Goal: Find specific fact: Find specific fact

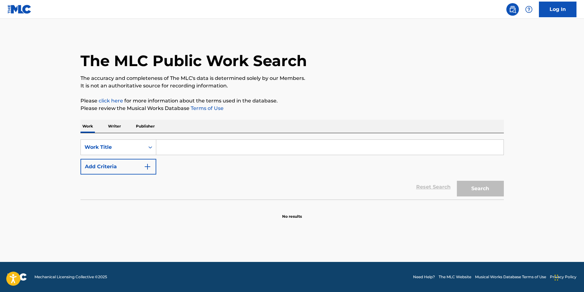
click at [211, 151] on input "Search Form" at bounding box center [330, 147] width 348 height 15
paste input "OTSHUMELI LETNYE DOSHDI"
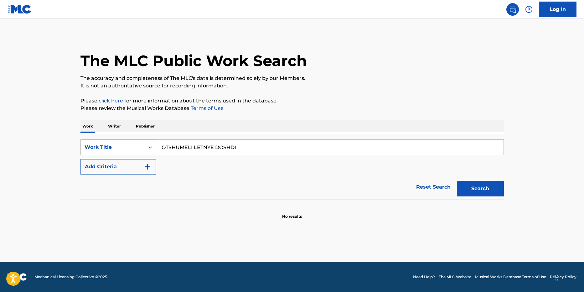
drag, startPoint x: 169, startPoint y: 149, endPoint x: 107, endPoint y: 150, distance: 61.1
click at [112, 150] on div "SearchWithCriteriadff43198-6523-4e68-a3c6-95586fbb819d Work Title OTSHUMELI LET…" at bounding box center [293, 147] width 424 height 16
type input "OTSHUMELI LETNYE DOSHDI"
click at [457, 181] on button "Search" at bounding box center [480, 189] width 47 height 16
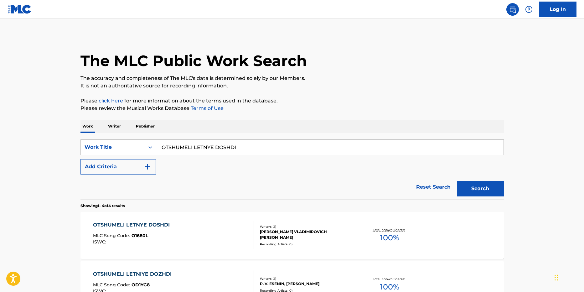
click at [251, 114] on div "The MLC Public Work Search The accuracy and completeness of The MLC's data is d…" at bounding box center [292, 234] width 439 height 401
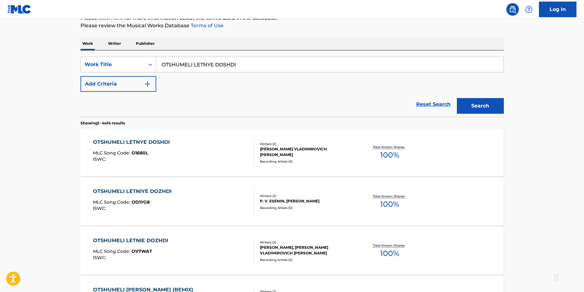
scroll to position [94, 0]
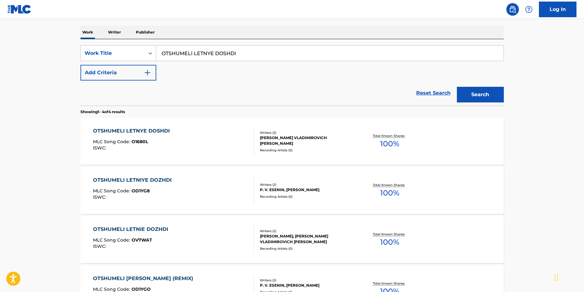
click at [131, 227] on div "OTSHUMELI LETNIE DOZHDI" at bounding box center [132, 230] width 78 height 8
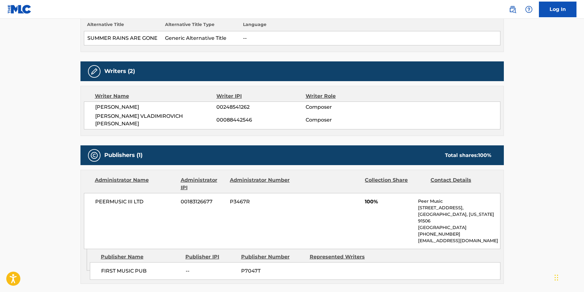
scroll to position [188, 0]
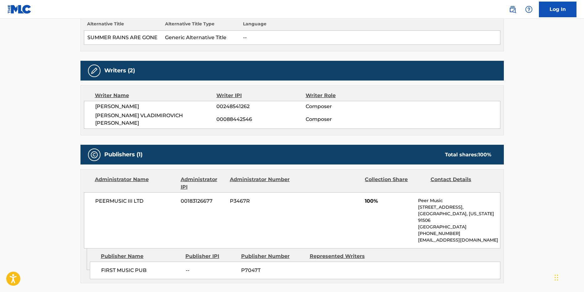
drag, startPoint x: 186, startPoint y: 105, endPoint x: 94, endPoint y: 106, distance: 91.8
click at [94, 106] on div "PAVEL VIKTOROVICH ESENIN 00248541262 Composer ALEKSANDR VLADIMIROVICH MEDVEDEV …" at bounding box center [292, 115] width 417 height 28
copy span "PAVEL VIKTOROVICH ESENIN"
drag, startPoint x: 203, startPoint y: 116, endPoint x: 91, endPoint y: 119, distance: 111.6
click at [91, 119] on div "PAVEL VIKTOROVICH ESENIN 00248541262 Composer ALEKSANDR VLADIMIROVICH MEDVEDEV …" at bounding box center [292, 115] width 417 height 28
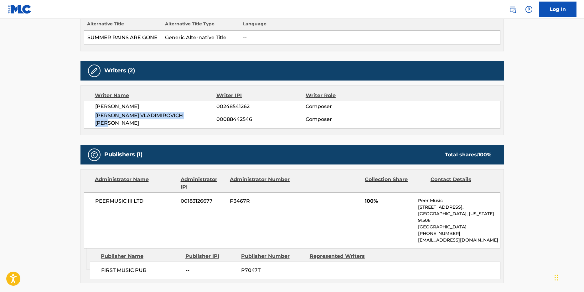
copy span "ALEKSANDR VLADIMIROVICH MEDVEDEV"
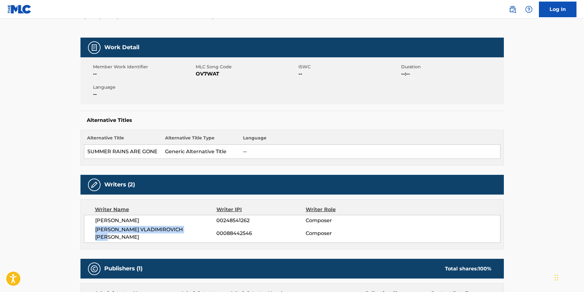
scroll to position [0, 0]
